Goal: Task Accomplishment & Management: Use online tool/utility

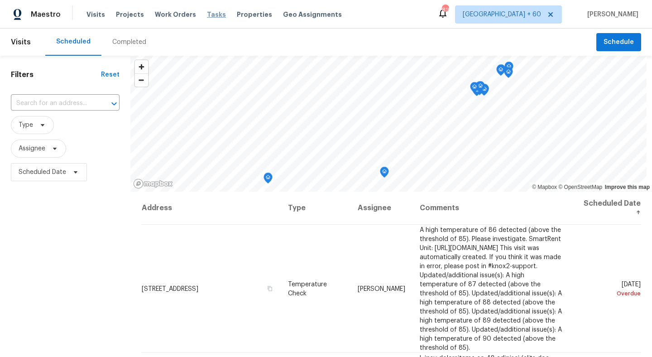
click at [209, 11] on span "Tasks" at bounding box center [216, 14] width 19 height 6
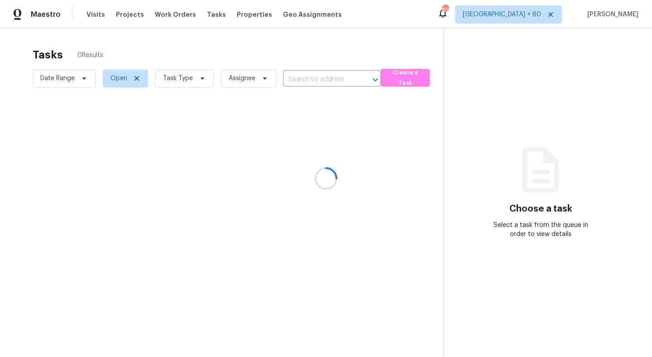
click at [188, 76] on div at bounding box center [326, 178] width 652 height 357
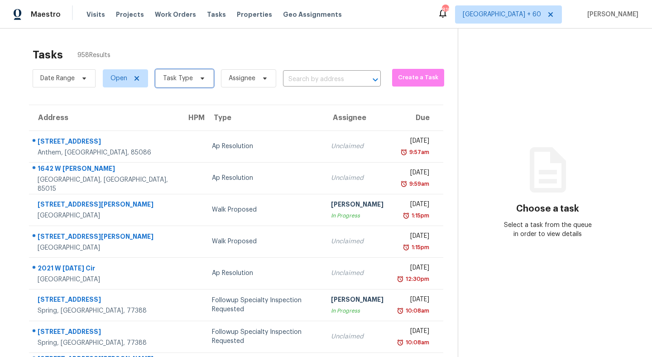
click at [184, 76] on span "Task Type" at bounding box center [178, 78] width 30 height 9
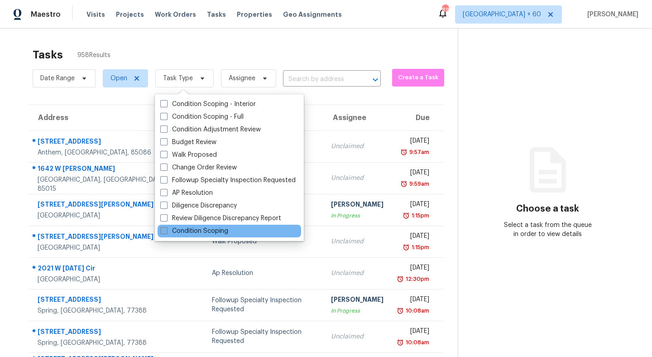
click at [166, 232] on span at bounding box center [163, 230] width 7 height 7
click at [166, 232] on input "Condition Scoping" at bounding box center [163, 229] width 6 height 6
checkbox input "true"
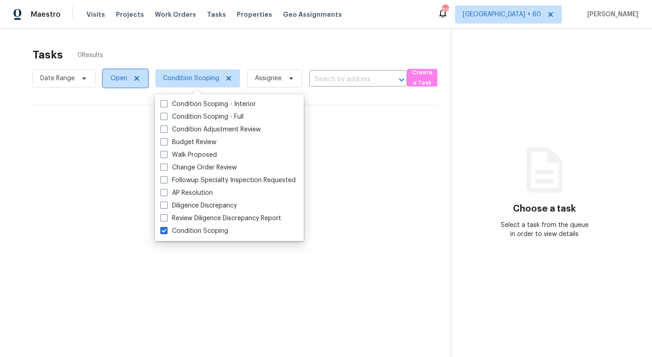
click at [122, 74] on span "Open" at bounding box center [118, 78] width 17 height 9
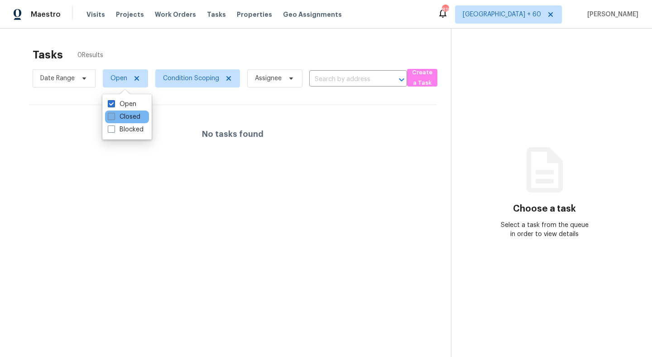
click at [109, 117] on span at bounding box center [111, 116] width 7 height 7
click at [109, 117] on input "Closed" at bounding box center [111, 115] width 6 height 6
checkbox input "true"
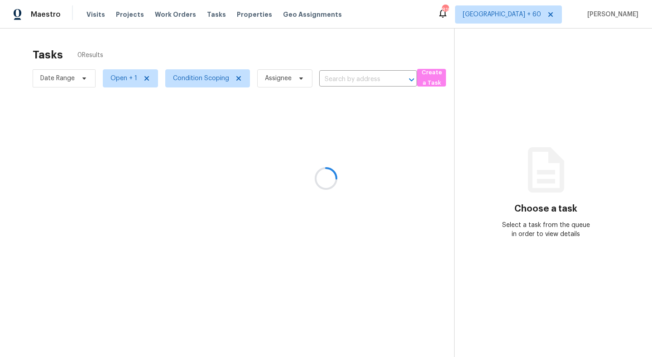
click at [216, 54] on div at bounding box center [326, 178] width 652 height 357
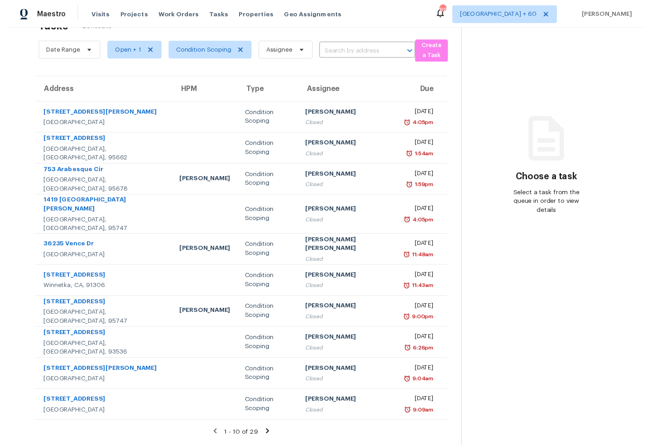
scroll to position [29, 0]
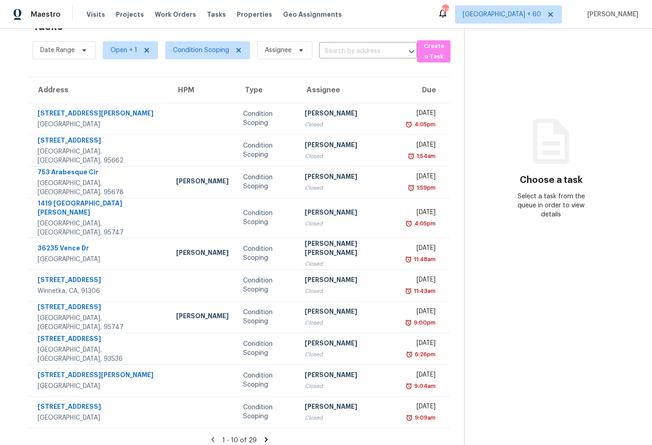
click at [264, 356] on icon at bounding box center [265, 439] width 3 height 5
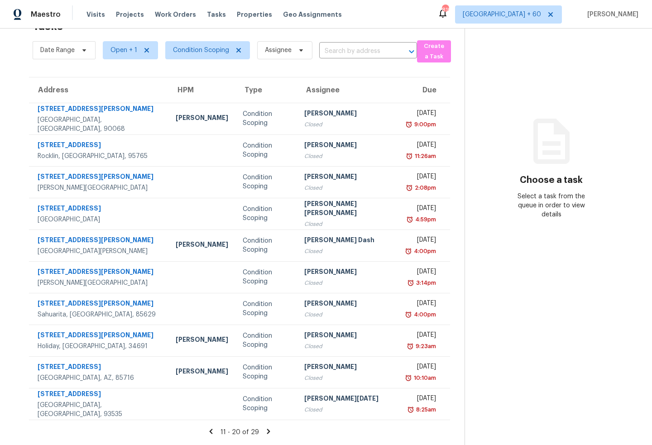
click at [264, 356] on icon at bounding box center [268, 431] width 8 height 8
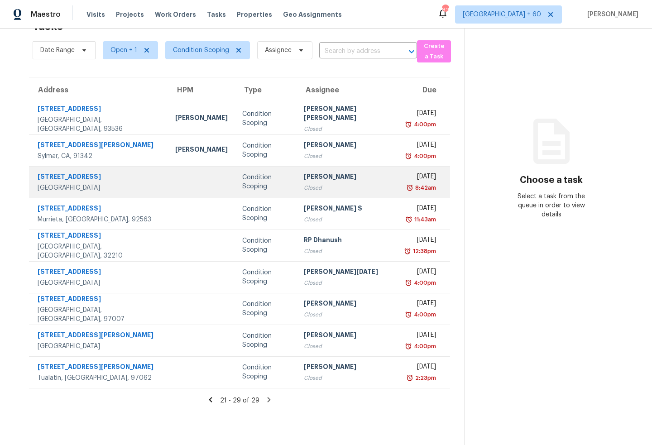
click at [168, 185] on td at bounding box center [201, 182] width 67 height 32
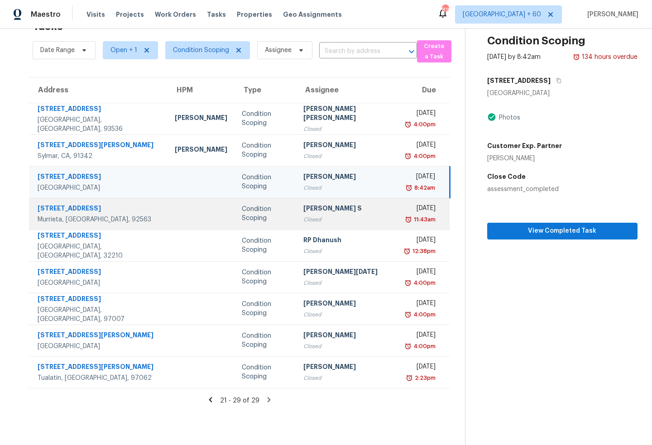
click at [167, 215] on td at bounding box center [200, 214] width 67 height 32
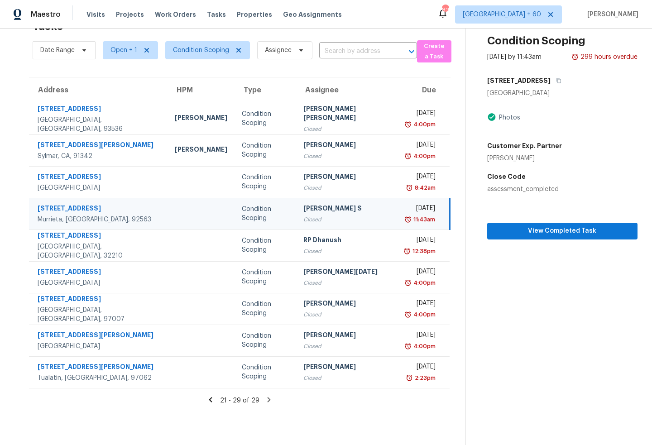
click at [111, 215] on div "Murrieta, [GEOGRAPHIC_DATA], 92563" at bounding box center [99, 219] width 123 height 9
click at [265, 356] on icon at bounding box center [269, 400] width 8 height 8
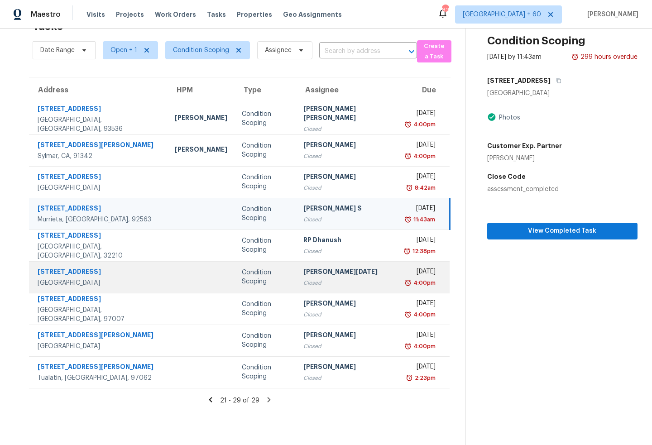
click at [167, 283] on td at bounding box center [200, 277] width 67 height 32
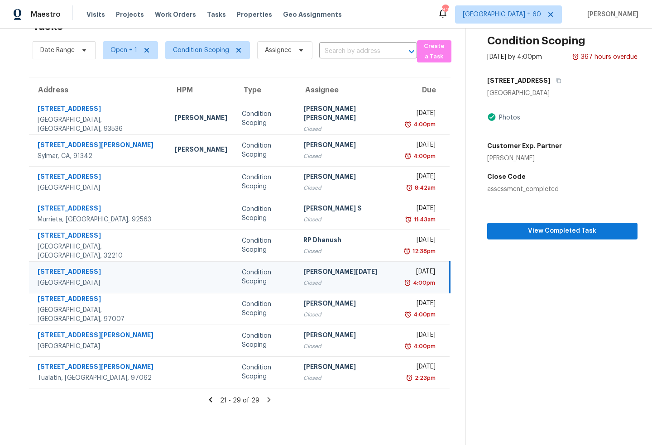
click at [180, 282] on td at bounding box center [200, 277] width 67 height 32
click at [556, 80] on icon "button" at bounding box center [558, 80] width 5 height 5
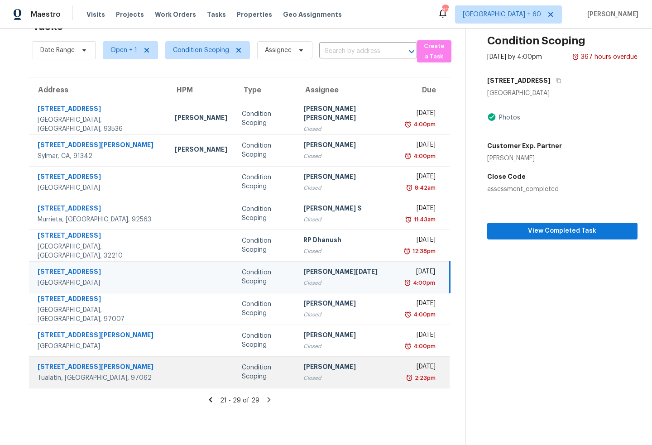
click at [167, 356] on td at bounding box center [200, 372] width 67 height 32
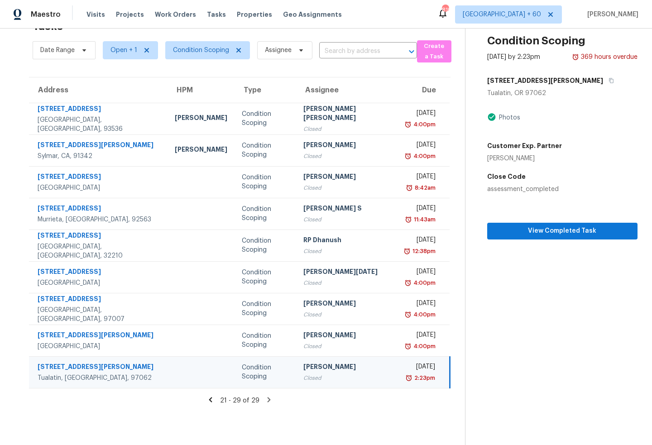
click at [117, 356] on div "[STREET_ADDRESS][PERSON_NAME]" at bounding box center [99, 367] width 123 height 11
click at [609, 81] on icon "button" at bounding box center [611, 80] width 5 height 5
click at [167, 356] on td at bounding box center [200, 372] width 67 height 32
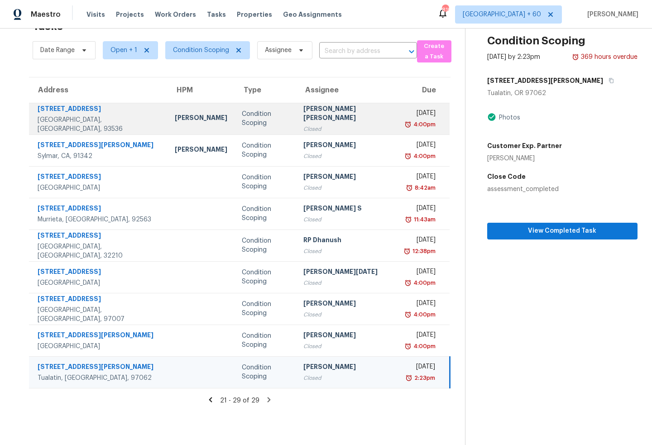
click at [167, 129] on td "[PERSON_NAME]" at bounding box center [200, 119] width 67 height 32
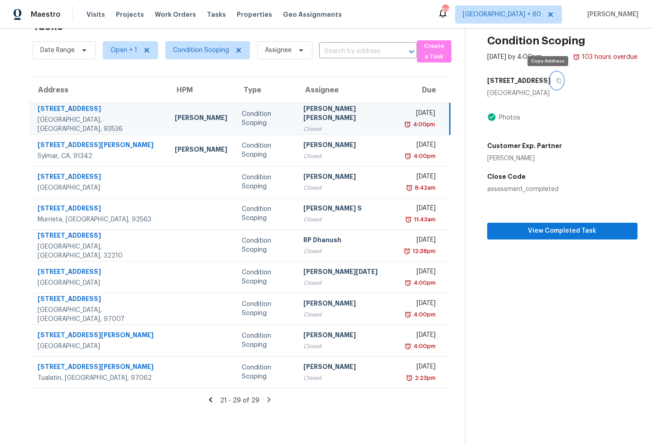
click at [550, 81] on button "button" at bounding box center [556, 80] width 12 height 16
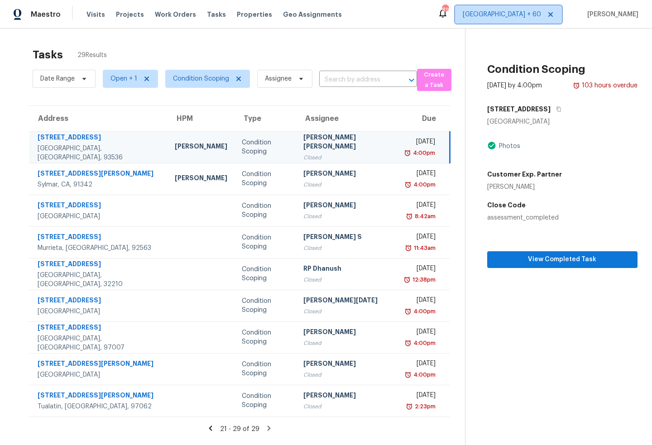
click at [546, 20] on span "[GEOGRAPHIC_DATA] + 60" at bounding box center [508, 14] width 107 height 18
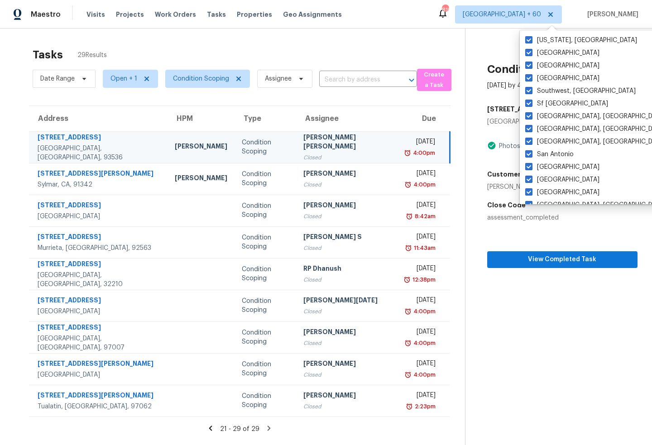
click at [556, 356] on section "Condition Scoping [DATE] by 4:00pm 103 hours overdue [STREET_ADDRESS] Photos Cu…" at bounding box center [551, 251] width 172 height 445
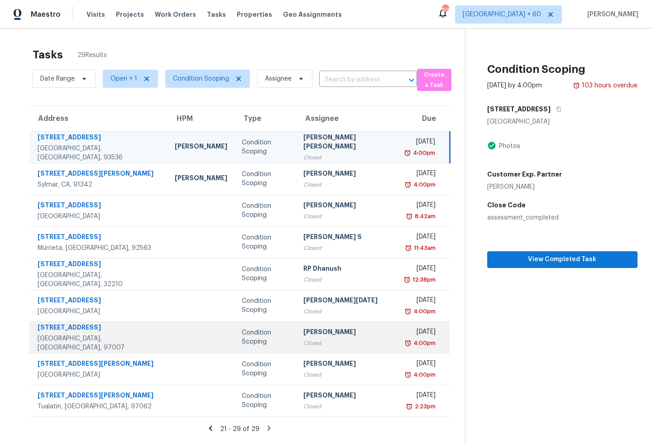
scroll to position [29, 0]
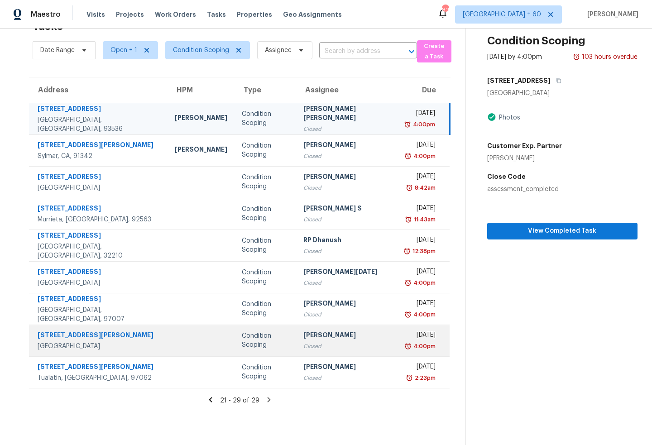
click at [167, 346] on td at bounding box center [200, 340] width 67 height 32
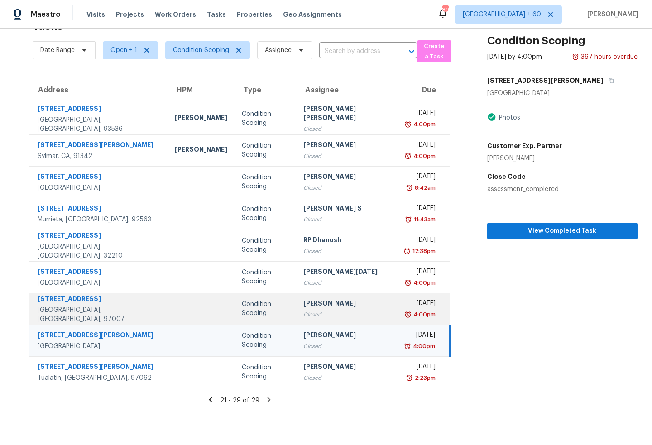
click at [178, 315] on td at bounding box center [200, 309] width 67 height 32
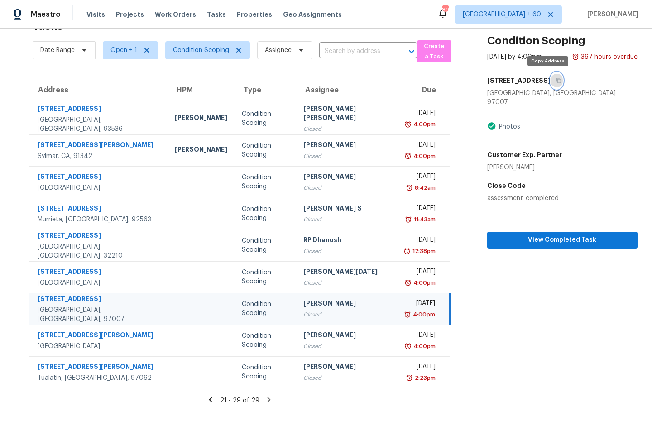
click at [550, 81] on button "button" at bounding box center [556, 80] width 12 height 16
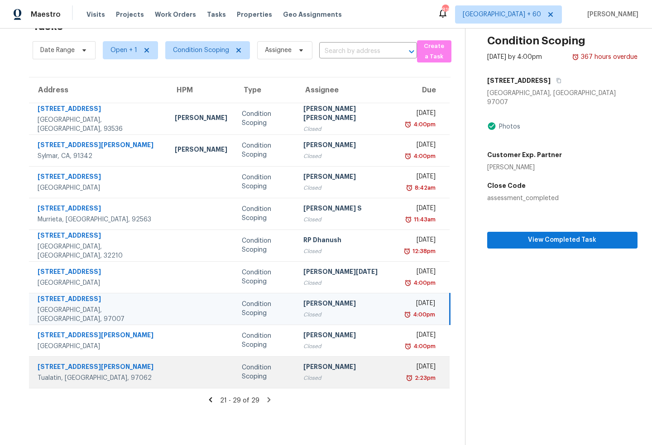
click at [167, 356] on td at bounding box center [200, 372] width 67 height 32
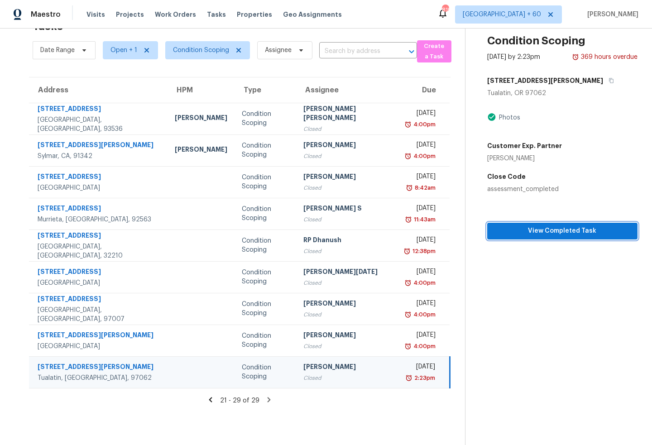
click at [509, 230] on span "View Completed Task" at bounding box center [562, 230] width 136 height 11
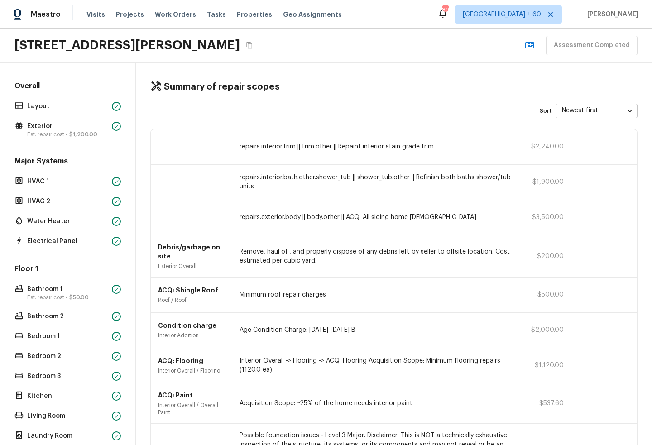
scroll to position [188, 0]
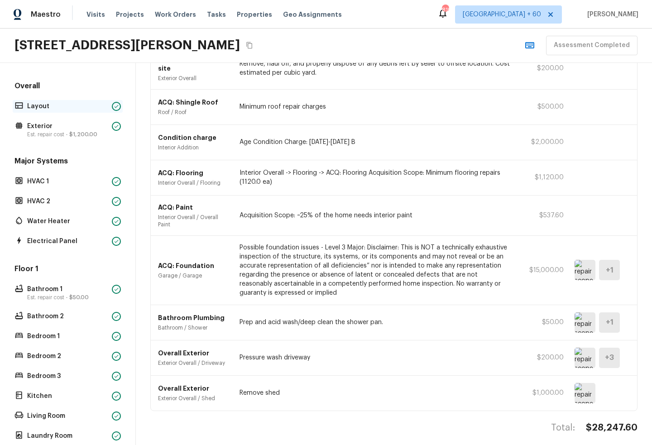
click at [73, 107] on p "Layout" at bounding box center [67, 106] width 81 height 9
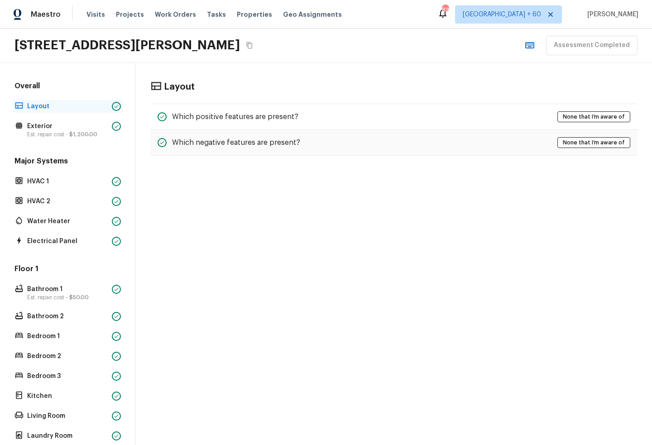
scroll to position [0, 0]
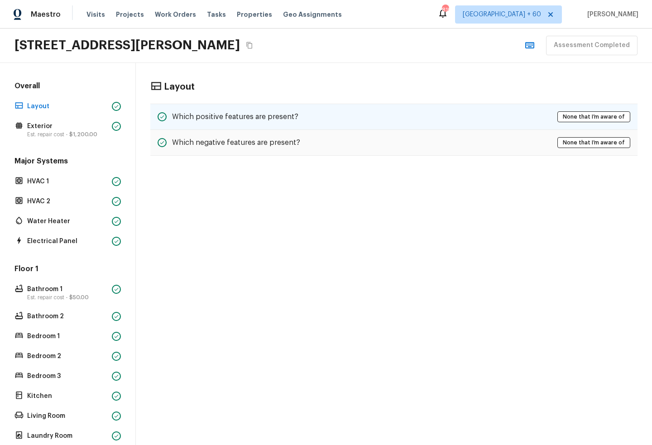
click at [223, 116] on h5 "Which positive features are present?" at bounding box center [235, 117] width 126 height 10
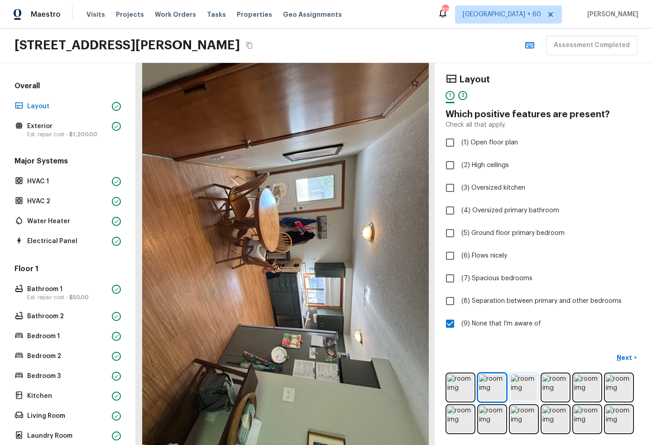
click at [524, 356] on img at bounding box center [523, 387] width 26 height 26
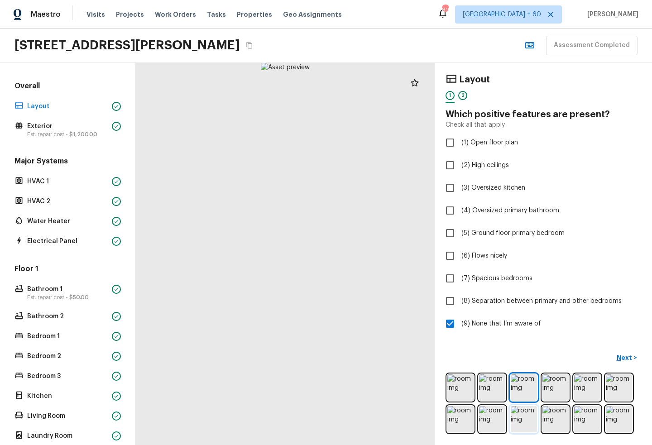
click at [524, 356] on img at bounding box center [523, 419] width 26 height 26
click at [499, 356] on img at bounding box center [492, 419] width 26 height 26
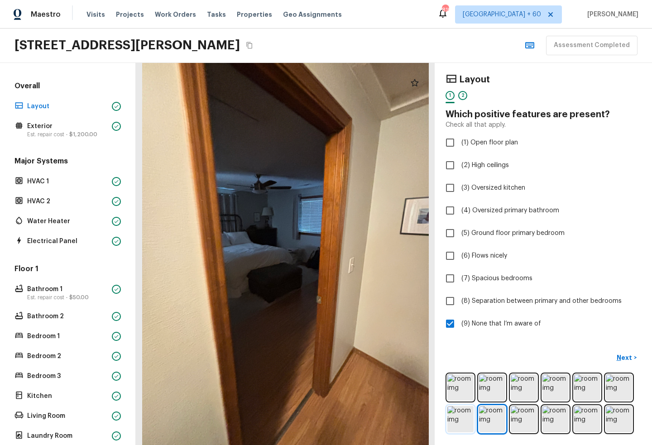
click at [462, 356] on img at bounding box center [460, 419] width 26 height 26
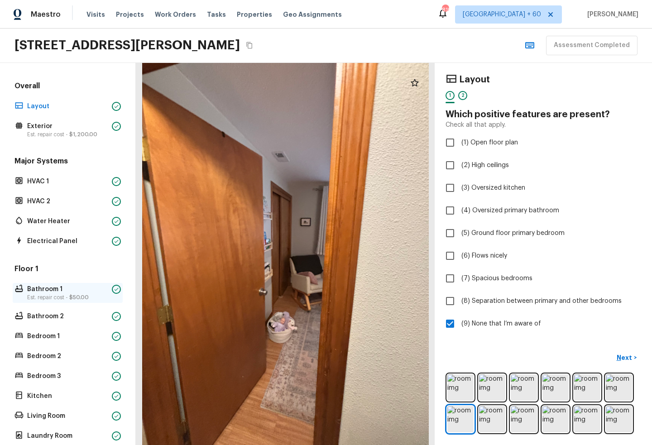
click at [54, 292] on p "Bathroom 1" at bounding box center [67, 289] width 81 height 9
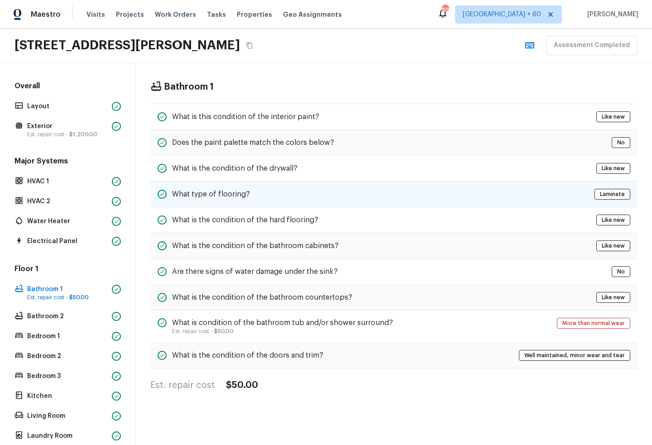
click at [187, 197] on h5 "What type of flooring?" at bounding box center [211, 194] width 78 height 10
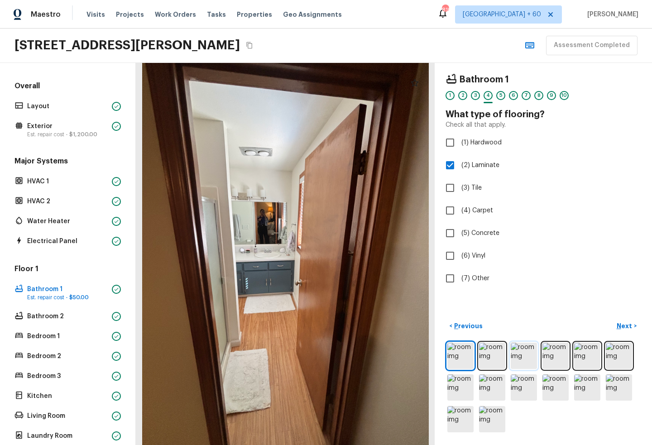
click at [526, 356] on img at bounding box center [523, 356] width 26 height 26
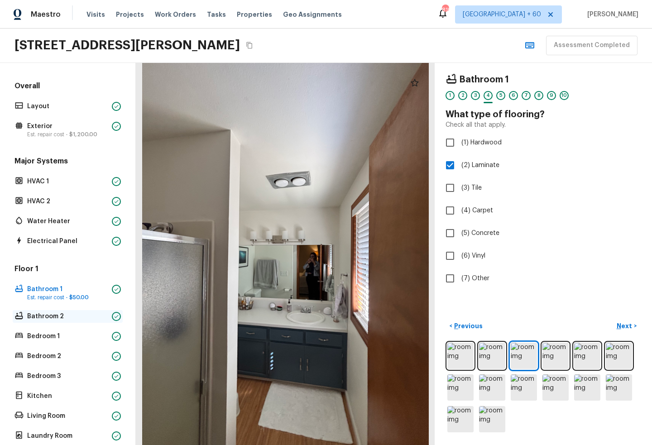
click at [60, 318] on p "Bathroom 2" at bounding box center [67, 316] width 81 height 9
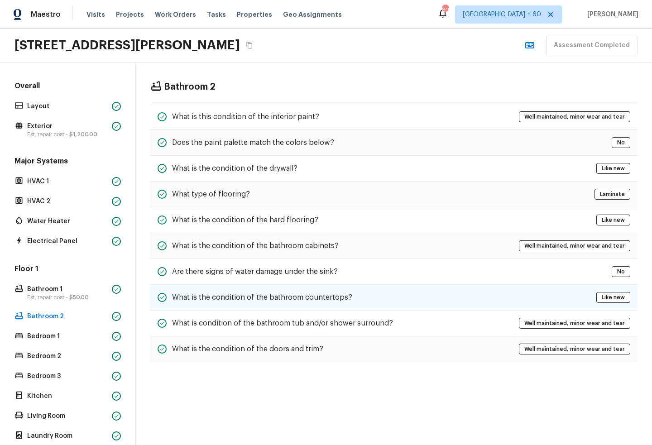
click at [266, 292] on div "What is the condition of the bathroom countertops?" at bounding box center [254, 297] width 195 height 11
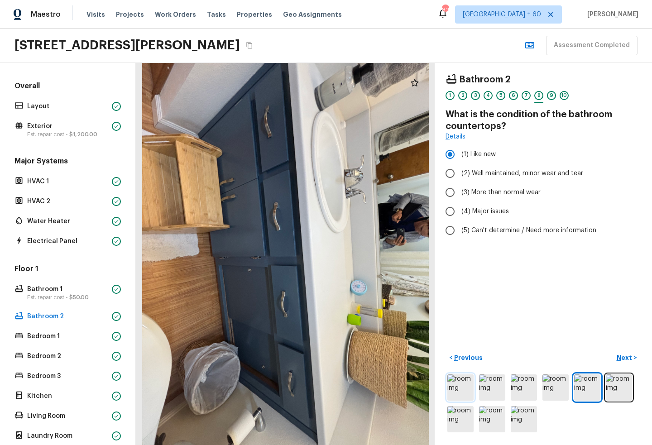
click at [468, 356] on img at bounding box center [460, 387] width 26 height 26
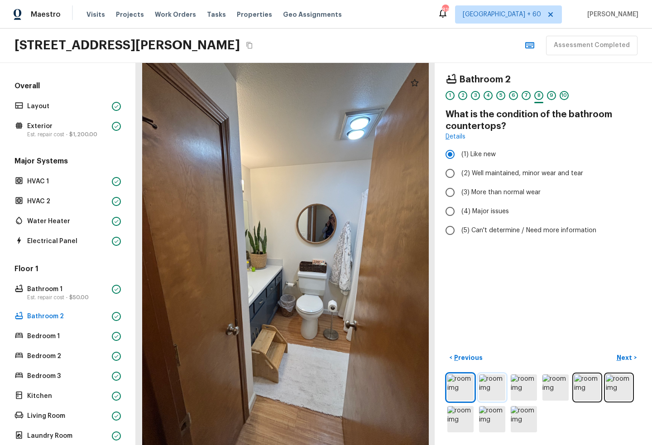
click at [488, 356] on img at bounding box center [492, 387] width 26 height 26
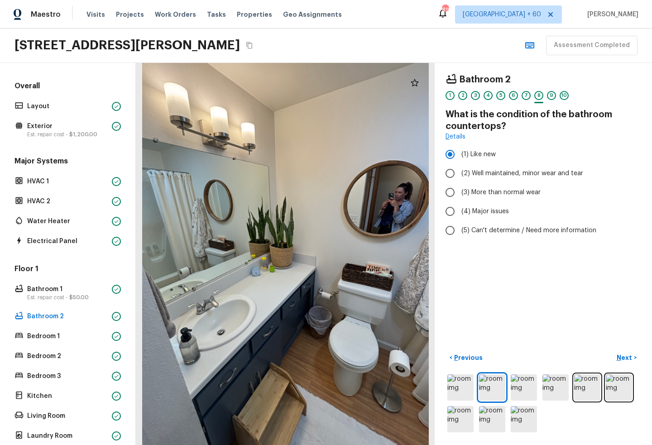
scroll to position [117, 0]
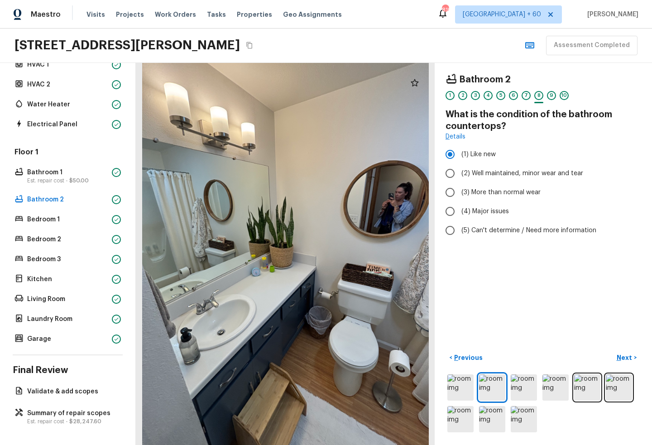
click at [48, 307] on div "Floor 1 Bathroom 1 Est. repair cost - $50.00 Bathroom 2 Bedroom 1 Bedroom 2 Bed…" at bounding box center [68, 246] width 110 height 198
click at [48, 301] on p "Living Room" at bounding box center [67, 299] width 81 height 9
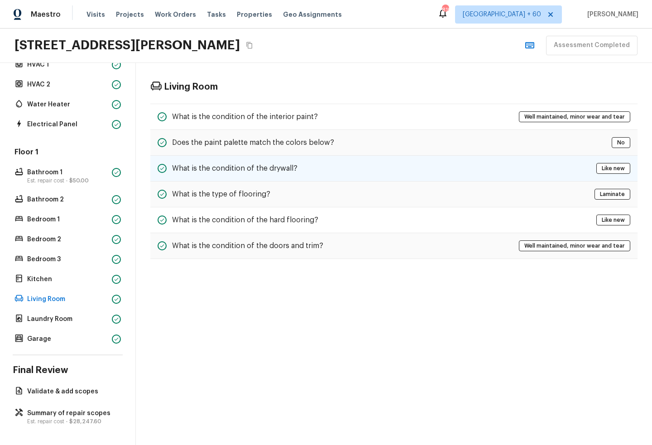
click at [293, 167] on h5 "What is the condition of the drywall?" at bounding box center [234, 168] width 125 height 10
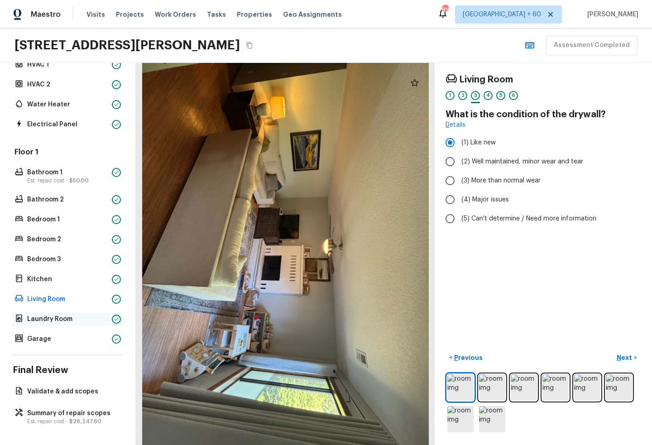
click at [55, 320] on p "Laundry Room" at bounding box center [67, 319] width 81 height 9
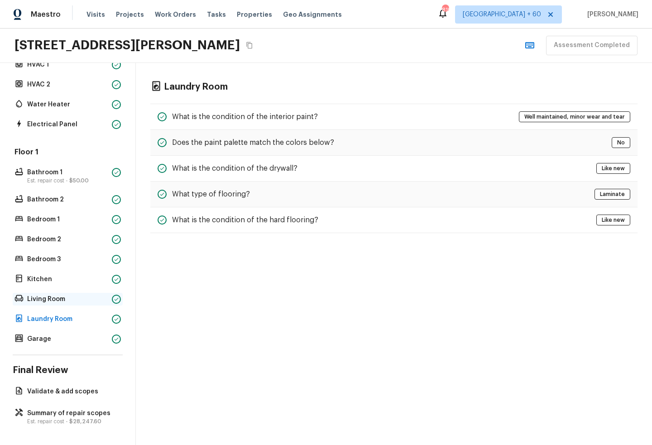
click at [61, 297] on p "Living Room" at bounding box center [67, 299] width 81 height 9
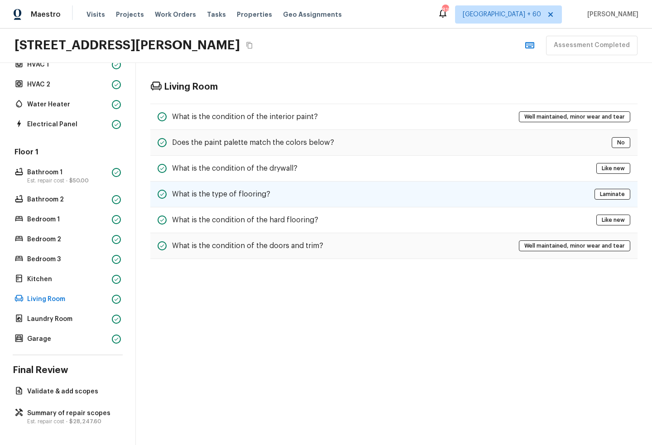
click at [260, 186] on div "What is the type of flooring? Laminate" at bounding box center [393, 194] width 487 height 26
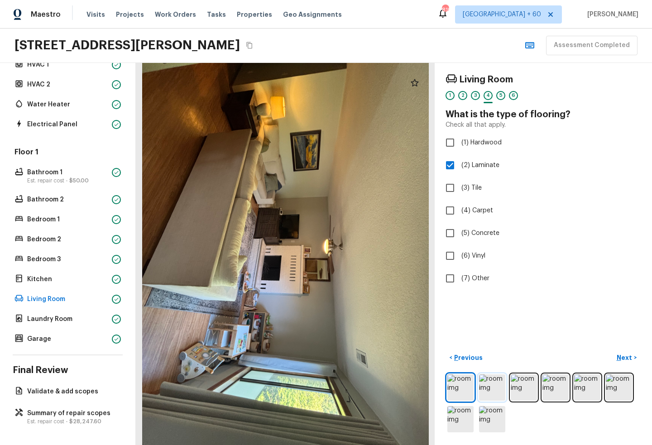
click at [499, 356] on img at bounding box center [492, 387] width 26 height 26
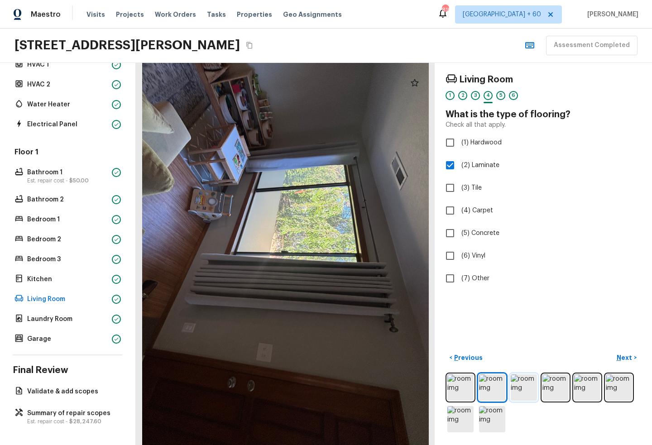
click at [526, 356] on img at bounding box center [523, 387] width 26 height 26
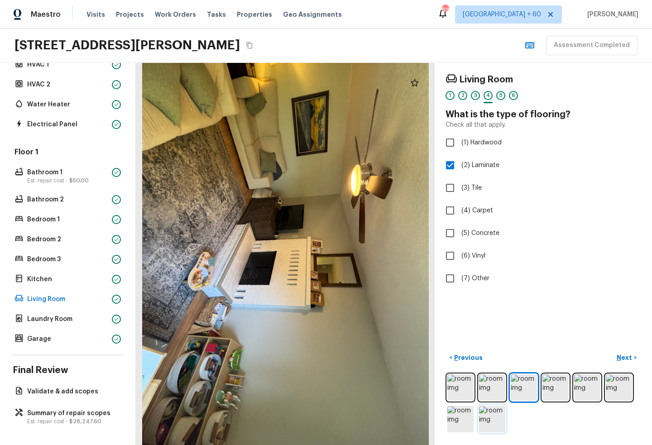
click at [494, 356] on img at bounding box center [492, 419] width 26 height 26
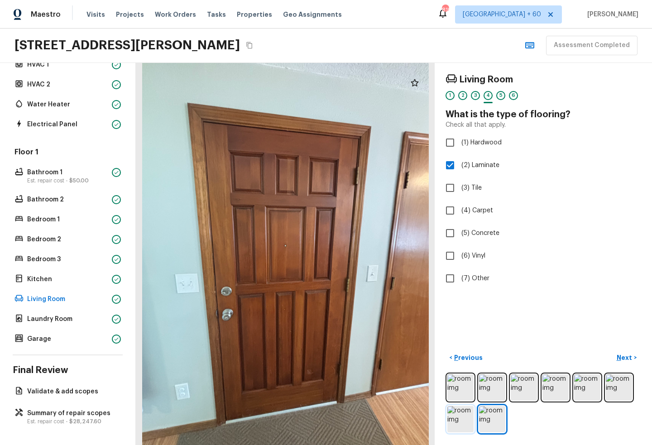
click at [470, 356] on img at bounding box center [460, 419] width 26 height 26
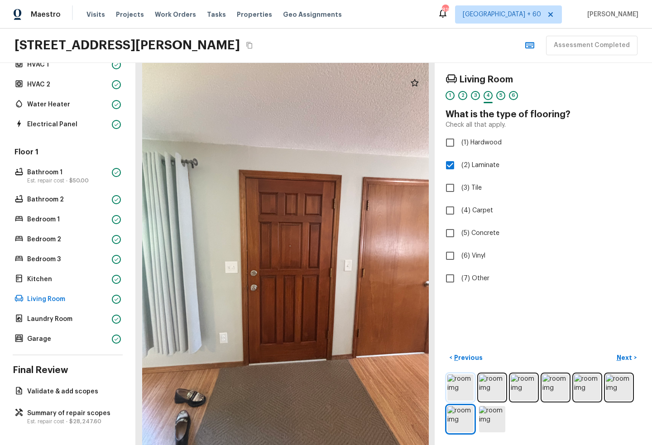
click at [462, 356] on img at bounding box center [460, 387] width 26 height 26
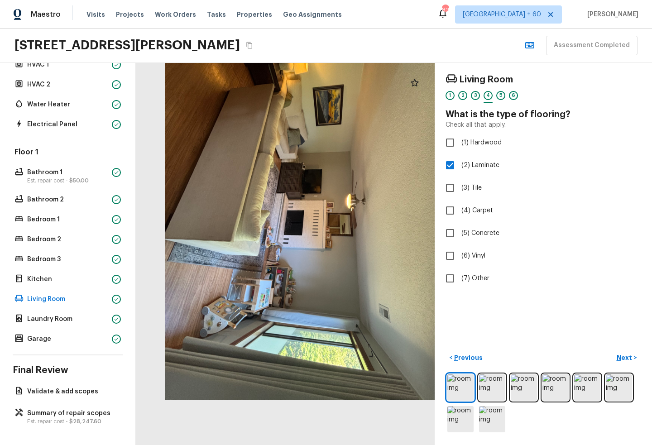
drag, startPoint x: 263, startPoint y: 343, endPoint x: 285, endPoint y: 231, distance: 114.8
click at [286, 228] on div at bounding box center [307, 209] width 299 height 382
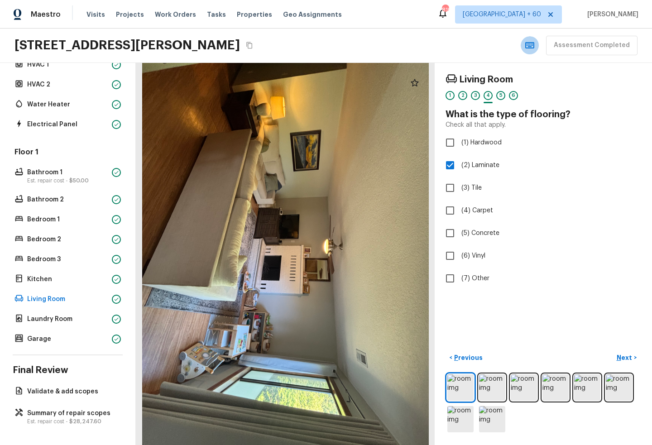
click at [533, 47] on icon "button" at bounding box center [529, 45] width 9 height 6
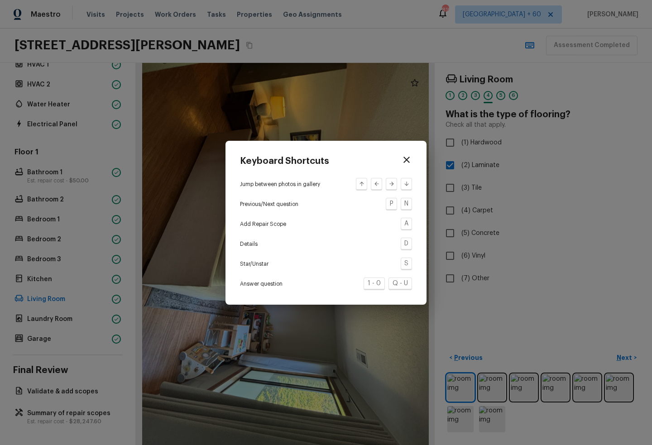
click at [409, 159] on icon "button" at bounding box center [406, 159] width 11 height 11
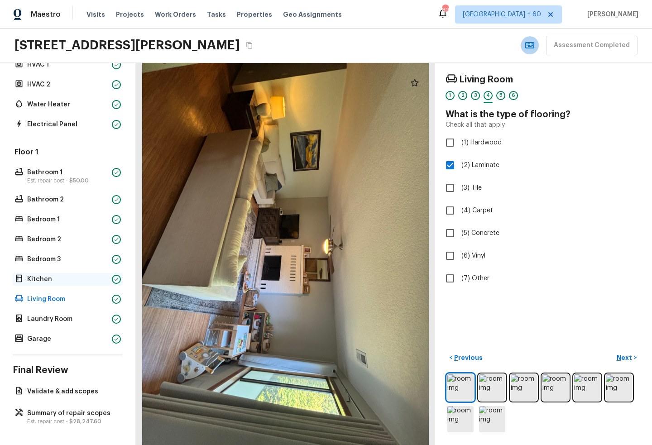
click at [48, 277] on p "Kitchen" at bounding box center [67, 279] width 81 height 9
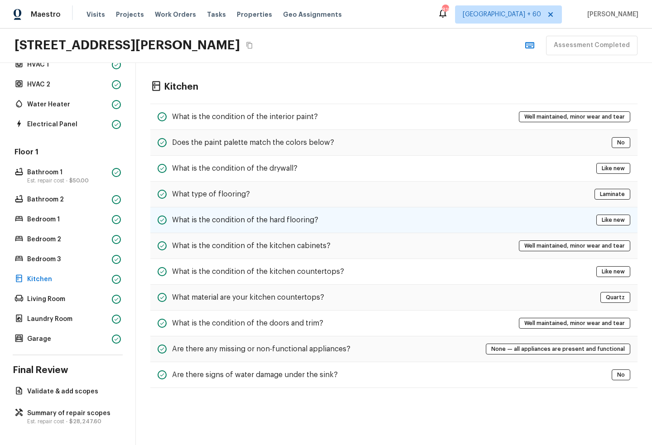
click at [305, 231] on div "What is the condition of the hard flooring? Like new" at bounding box center [393, 220] width 487 height 26
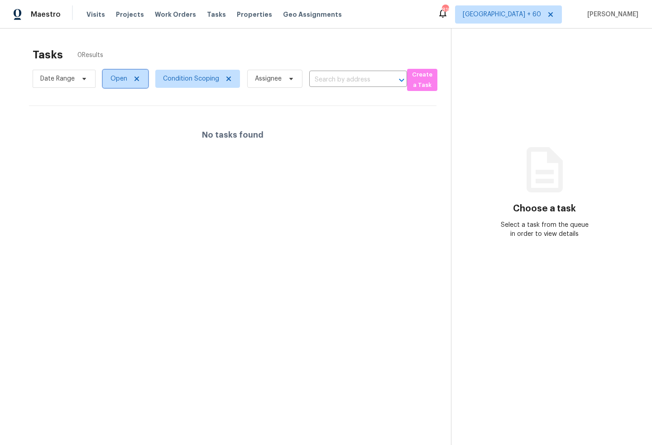
click at [105, 71] on span "Open" at bounding box center [125, 79] width 45 height 18
click at [132, 117] on label "Closed" at bounding box center [124, 117] width 33 height 9
click at [114, 117] on input "Closed" at bounding box center [111, 116] width 6 height 6
checkbox input "true"
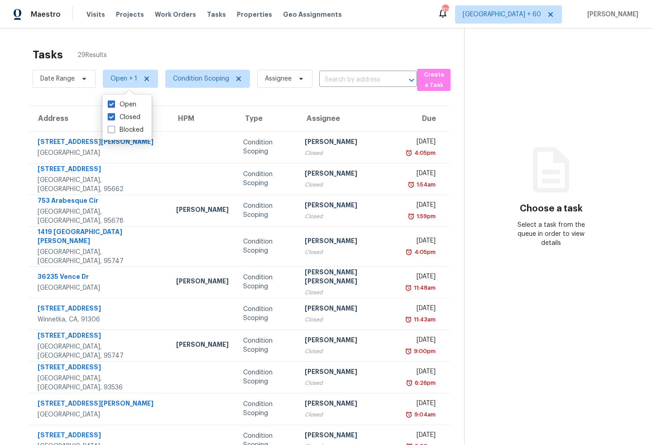
click at [239, 102] on section "Tasks 29 Results Date Range Open + 1 Condition Scoping Assignee ​ Create a Task…" at bounding box center [238, 262] width 449 height 438
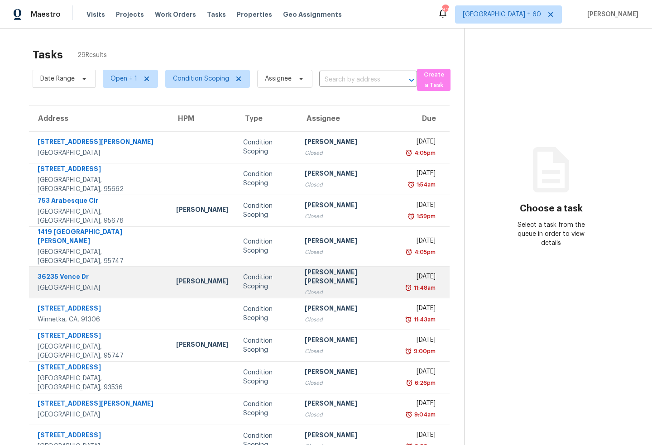
scroll to position [29, 0]
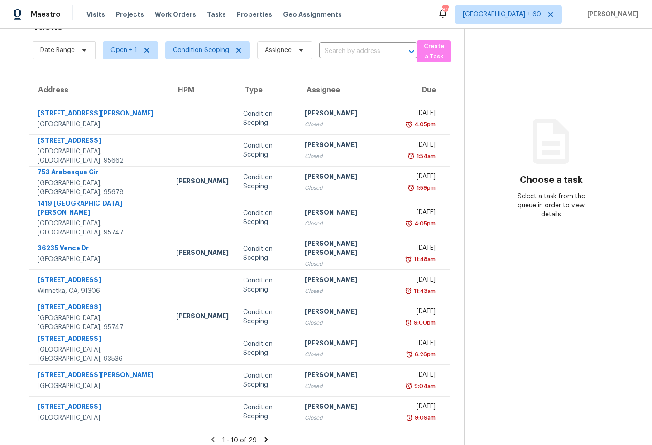
click at [258, 356] on div "1 - 10 of 29" at bounding box center [238, 440] width 449 height 10
click at [264, 356] on icon at bounding box center [265, 439] width 3 height 5
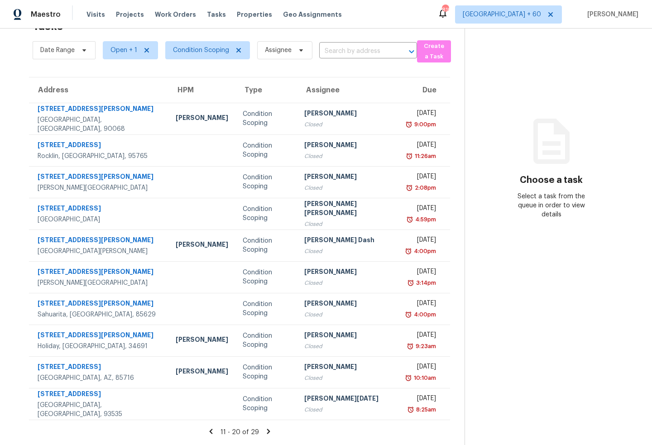
click at [264, 356] on icon at bounding box center [268, 431] width 8 height 8
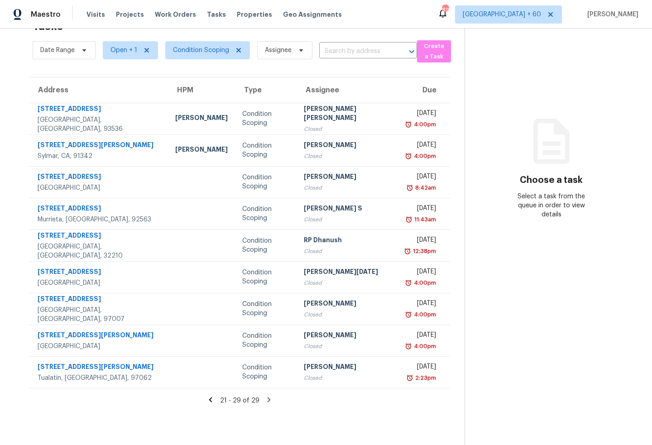
click at [265, 356] on icon at bounding box center [269, 400] width 8 height 8
click at [206, 356] on icon at bounding box center [210, 400] width 8 height 8
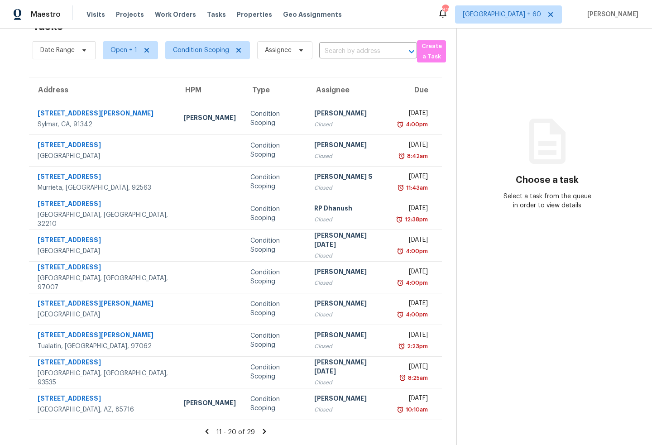
click at [208, 356] on icon at bounding box center [206, 431] width 3 height 5
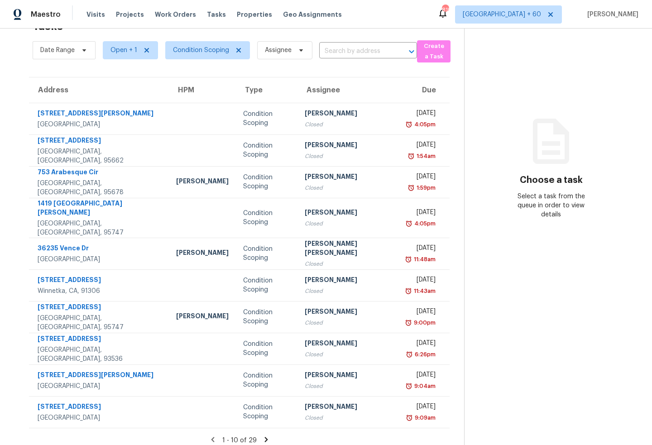
click at [262, 356] on icon at bounding box center [266, 439] width 8 height 8
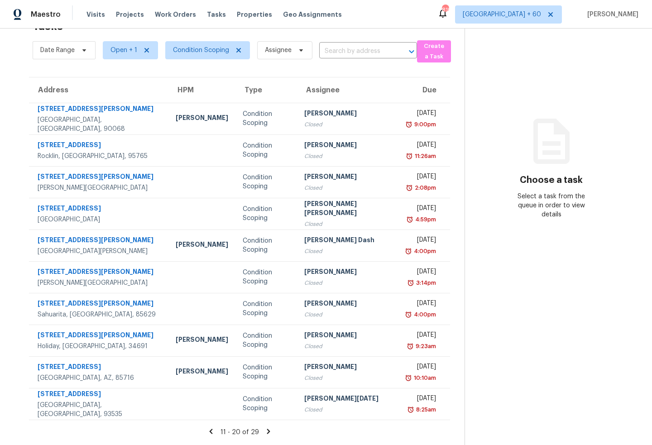
click at [267, 356] on icon at bounding box center [268, 431] width 3 height 5
